Goal: Navigation & Orientation: Find specific page/section

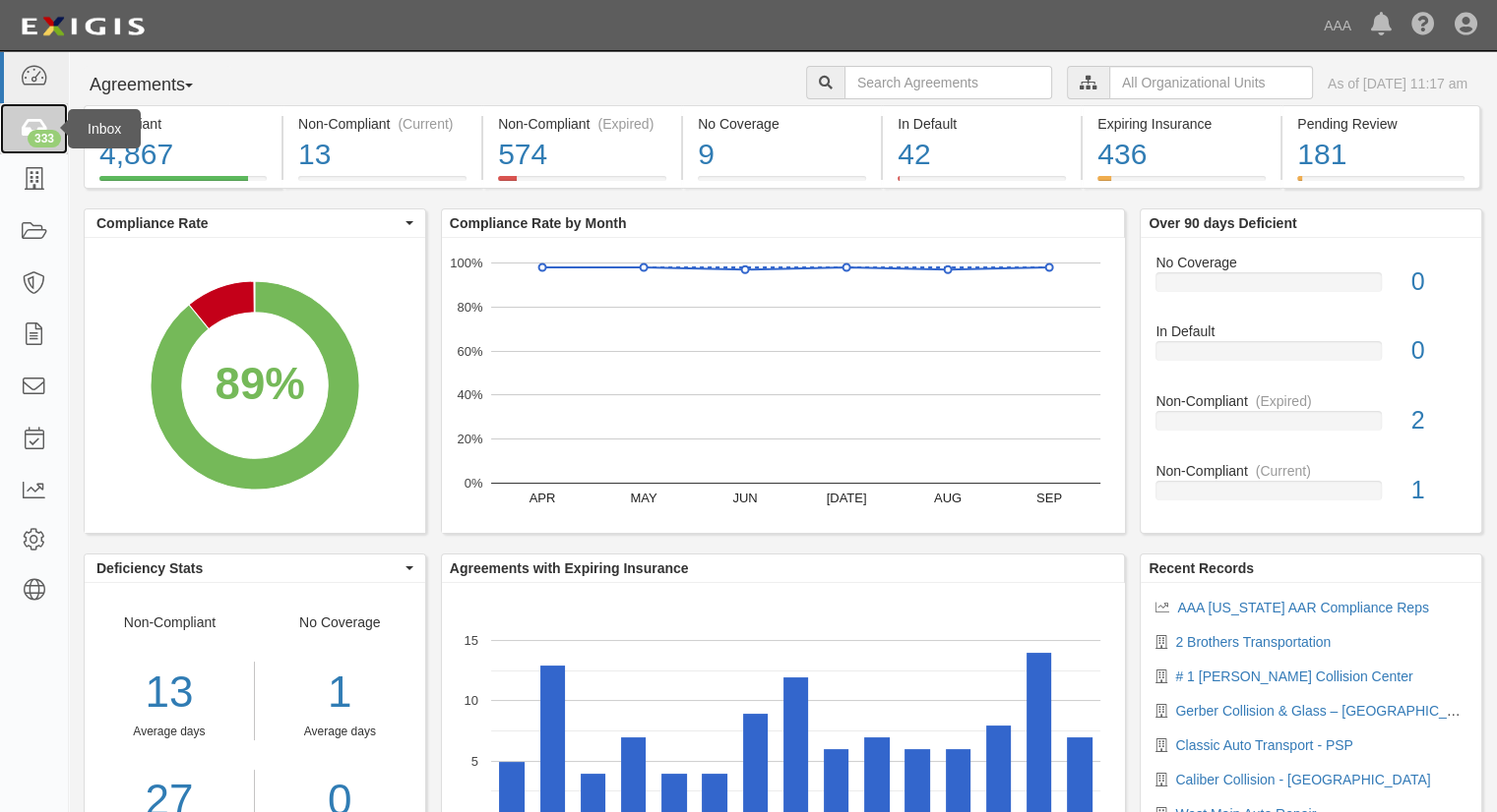
click at [33, 129] on div "333" at bounding box center [44, 138] width 34 height 18
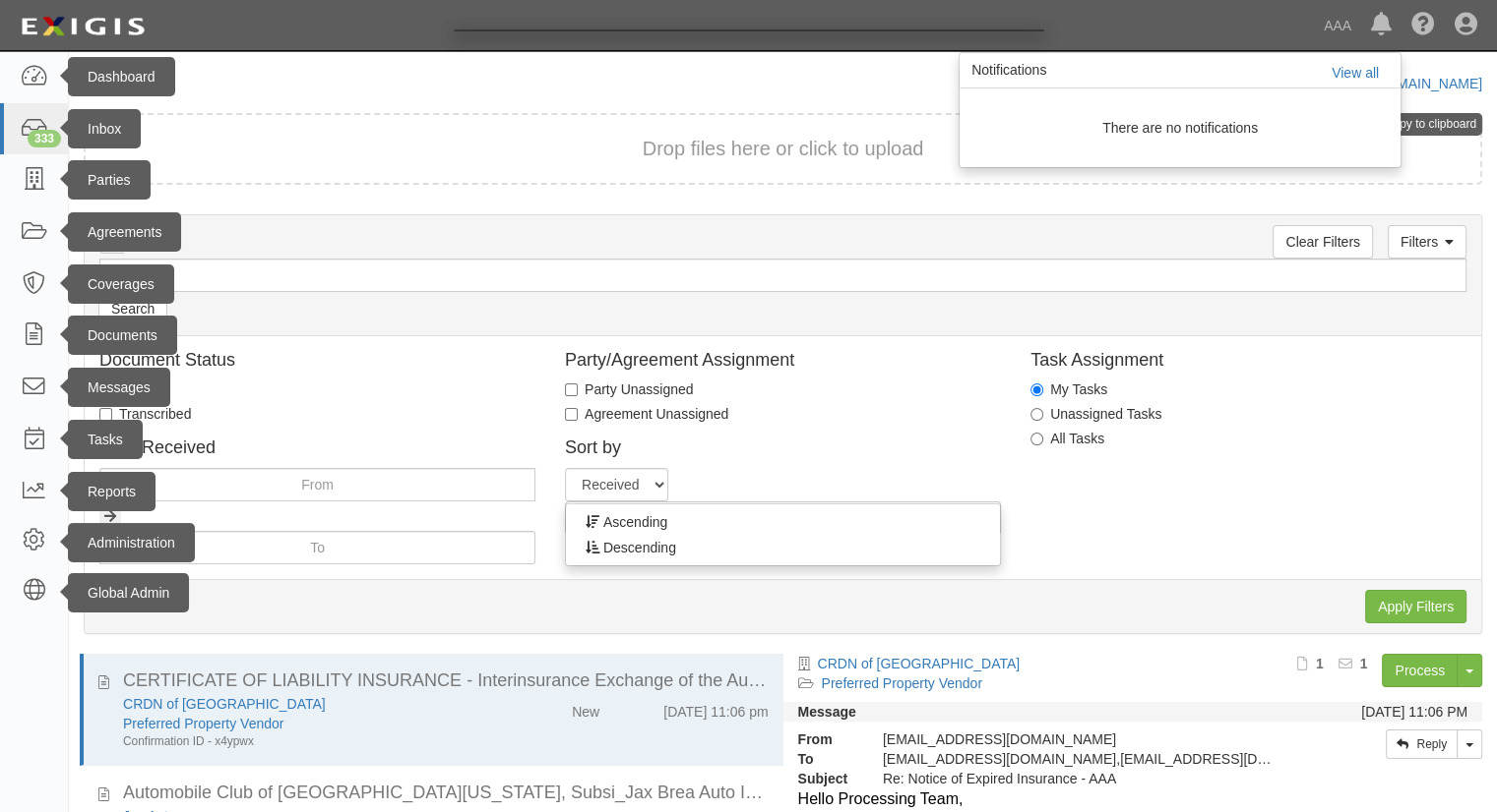
click at [1359, 77] on div at bounding box center [748, 406] width 1497 height 812
click at [1352, 76] on div at bounding box center [748, 406] width 1497 height 812
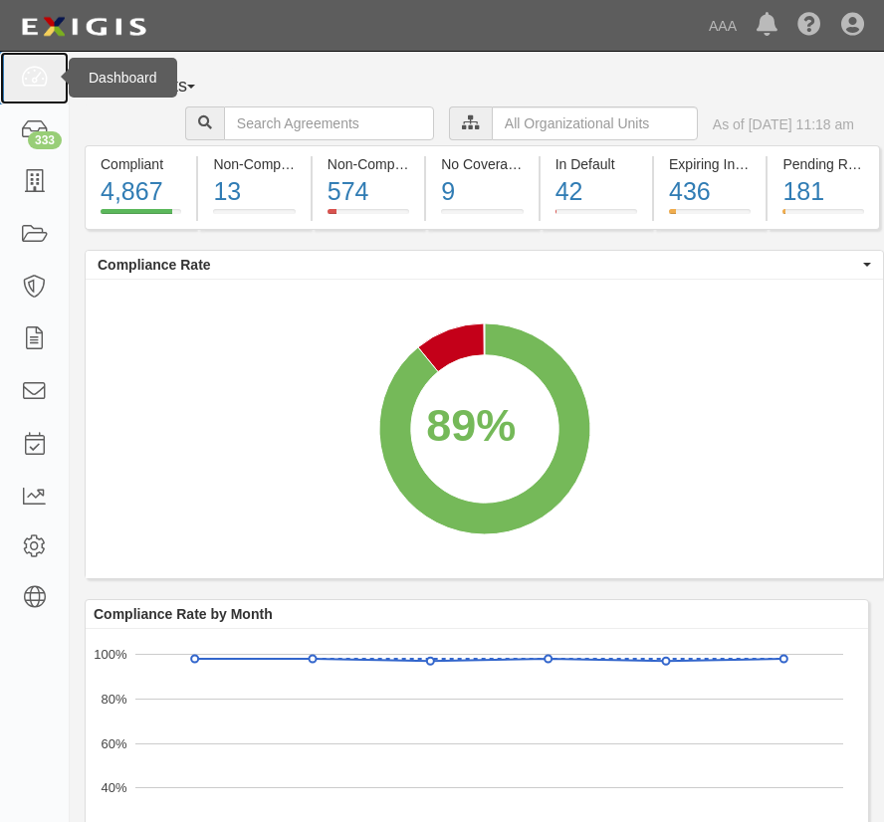
click at [9, 57] on link at bounding box center [34, 78] width 69 height 53
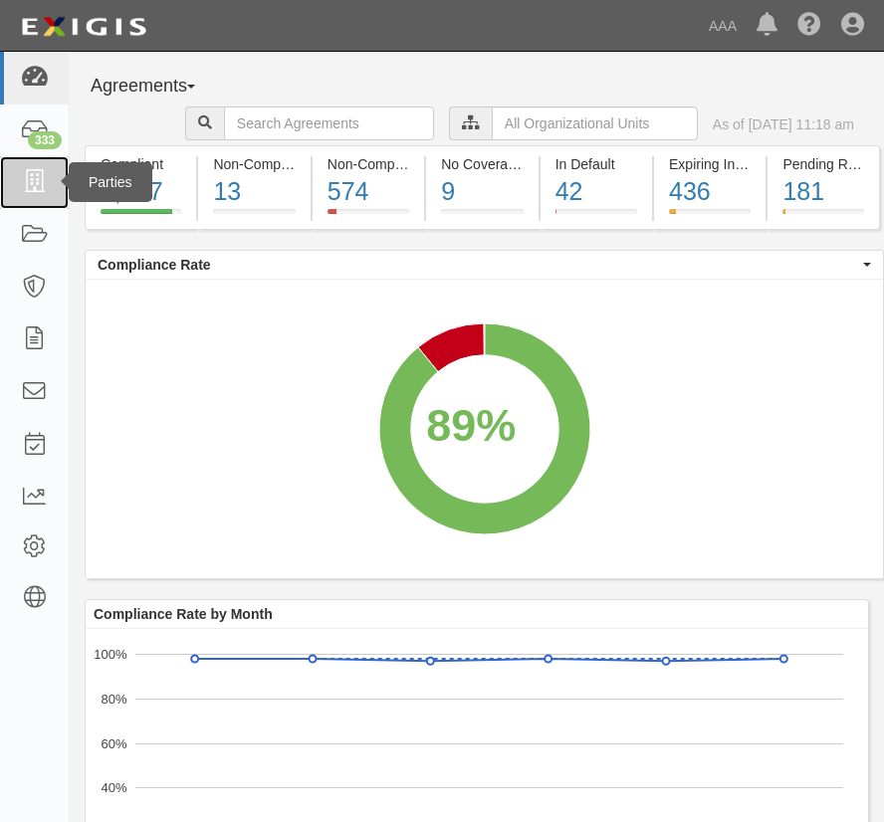
click at [0, 179] on link at bounding box center [34, 182] width 69 height 53
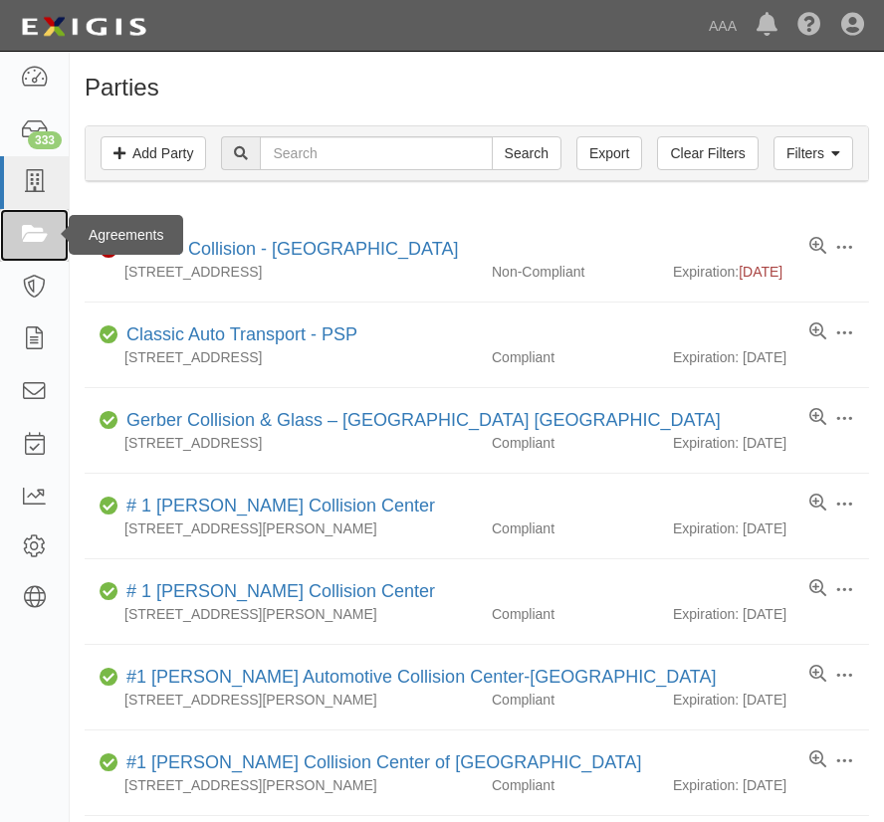
click at [33, 231] on icon at bounding box center [34, 235] width 28 height 23
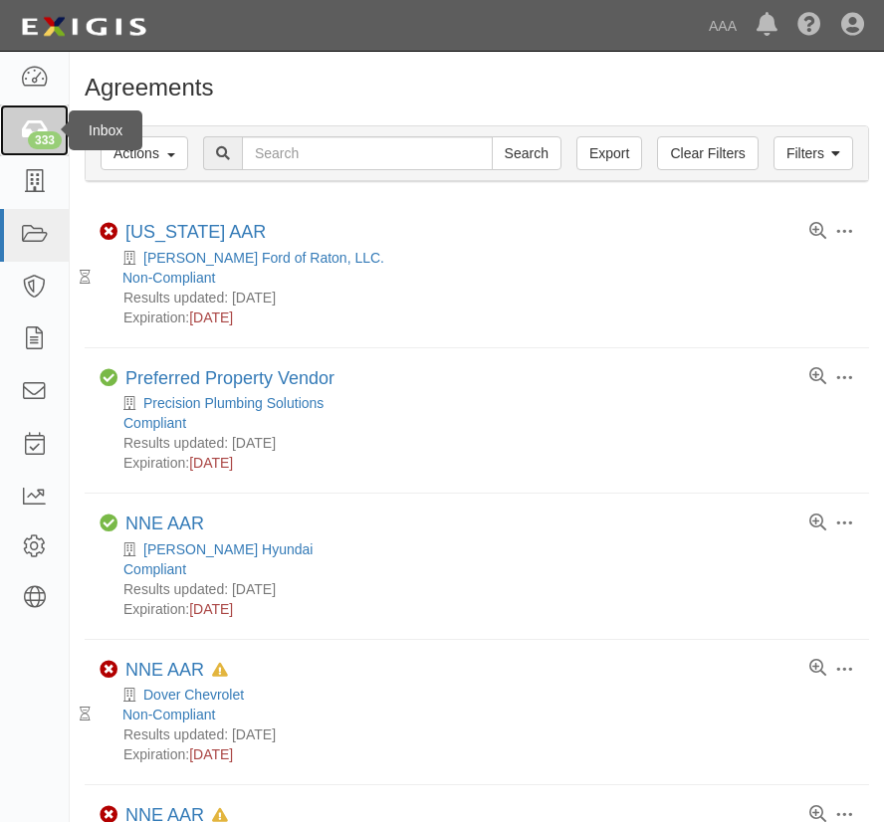
click at [37, 129] on icon at bounding box center [34, 130] width 28 height 23
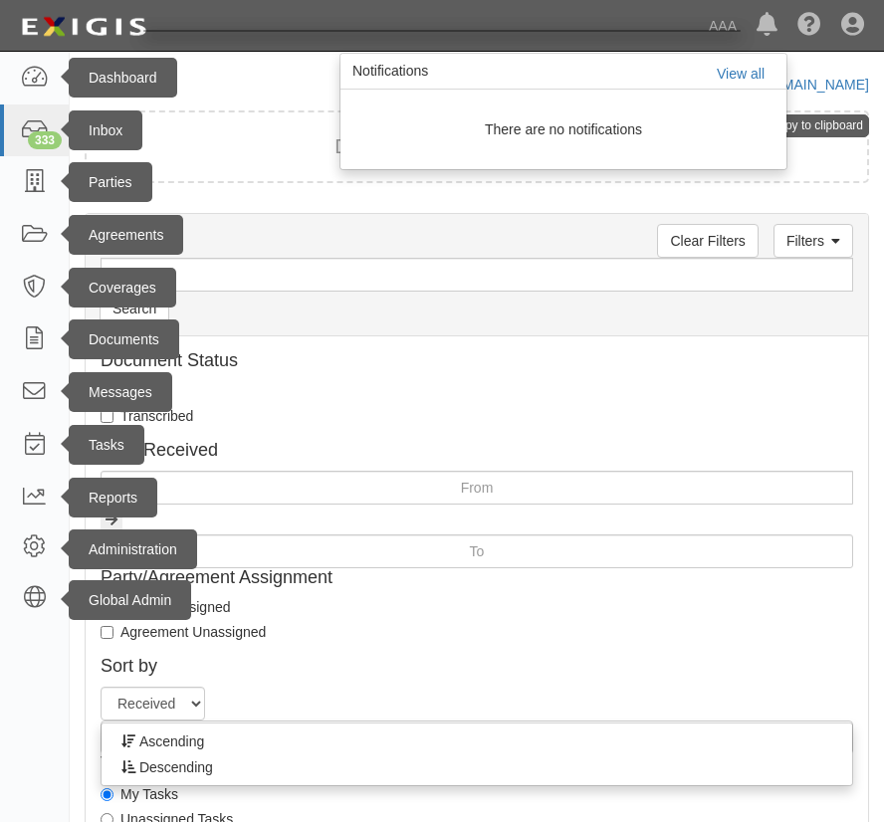
click at [723, 32] on div at bounding box center [442, 411] width 884 height 822
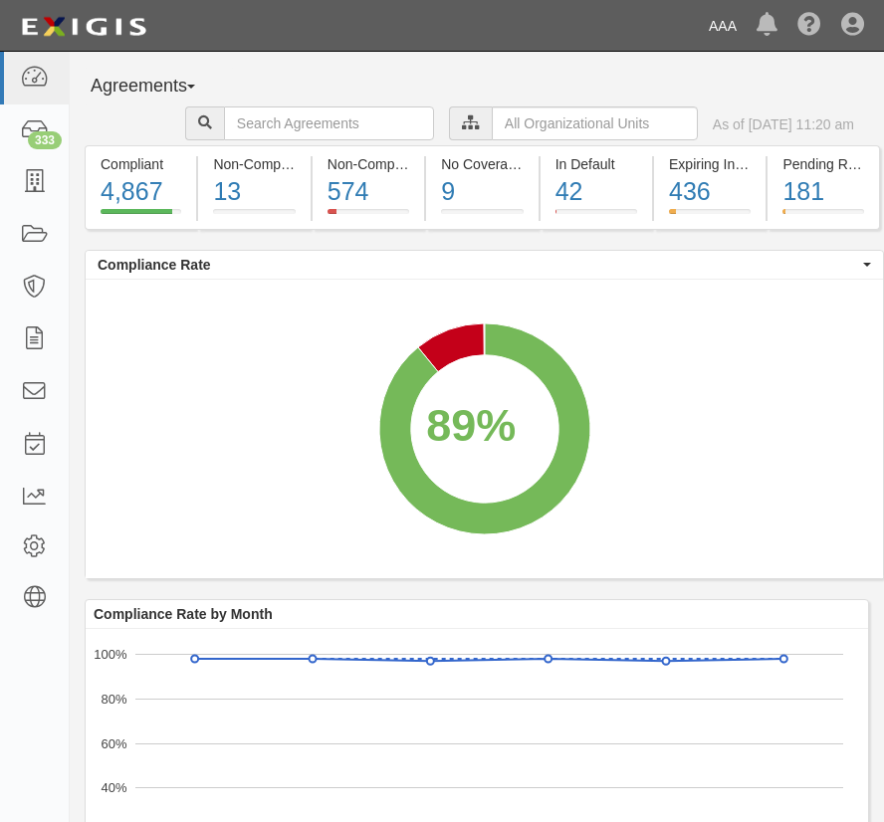
click at [725, 21] on link "AAA" at bounding box center [723, 26] width 48 height 40
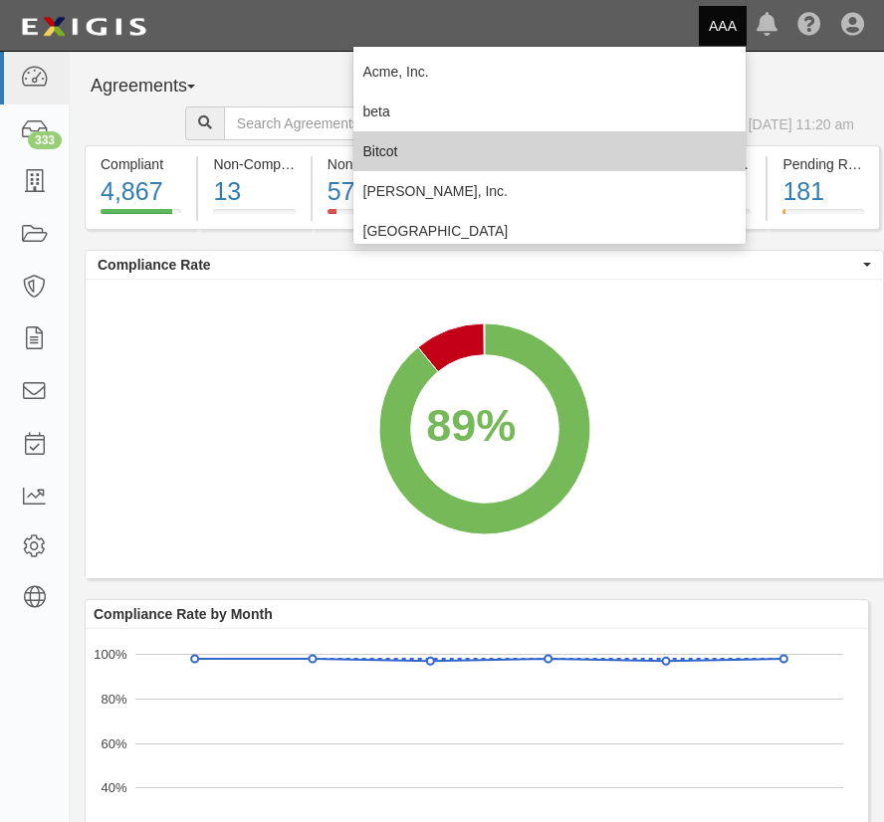
scroll to position [62, 0]
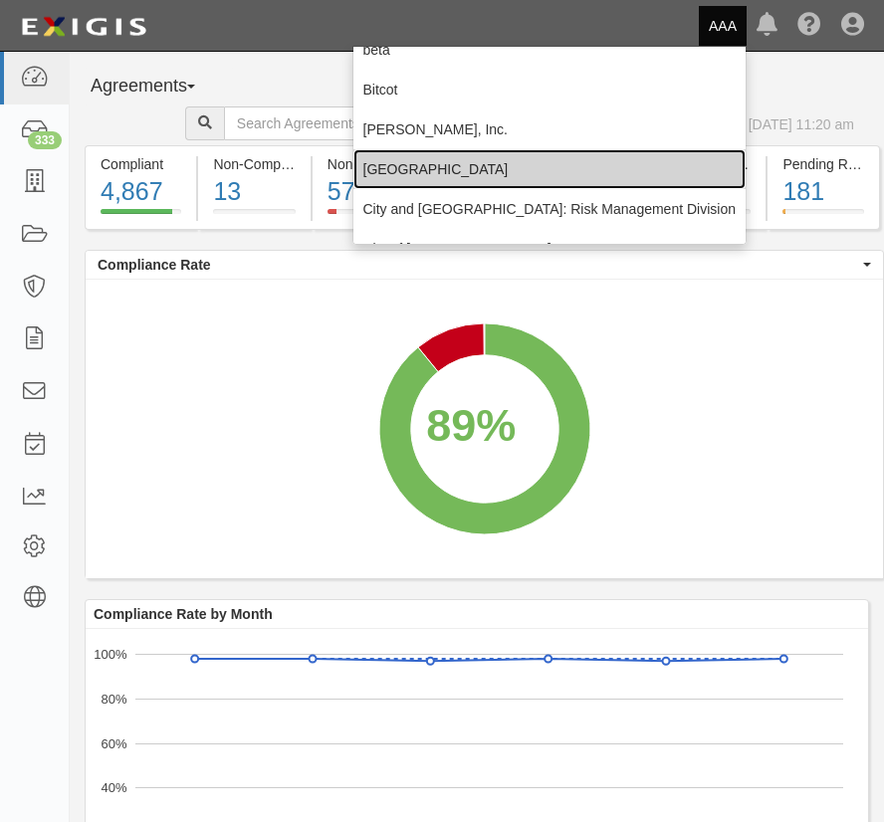
click at [445, 168] on link "[GEOGRAPHIC_DATA]" at bounding box center [549, 169] width 393 height 40
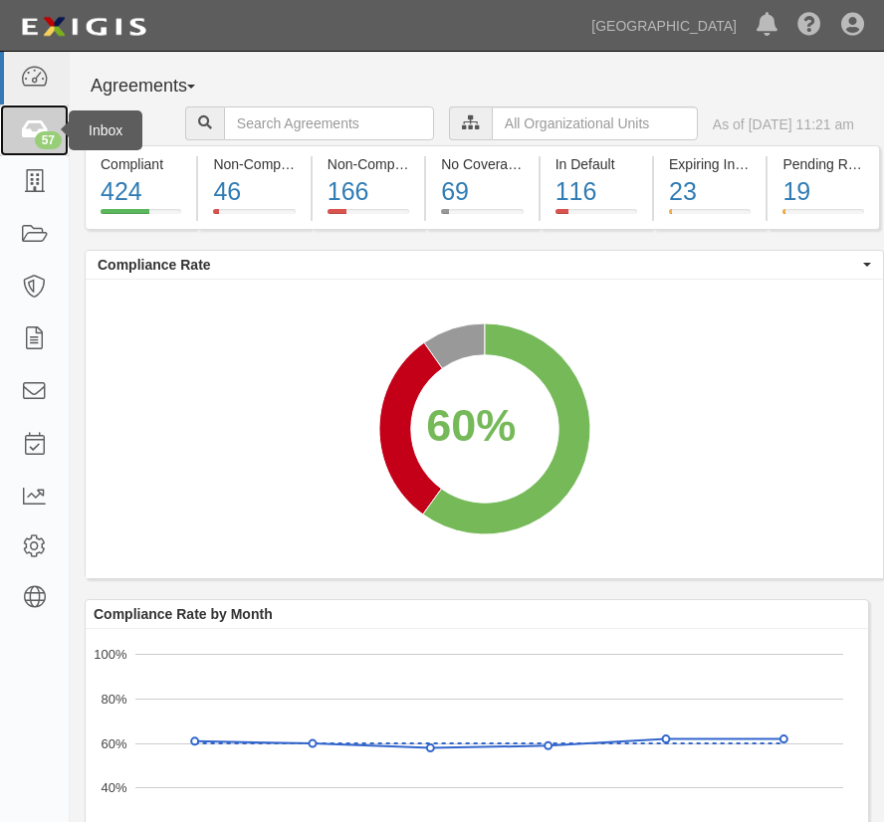
click at [42, 123] on icon at bounding box center [34, 130] width 28 height 23
